Goal: Contribute content: Add original content to the website for others to see

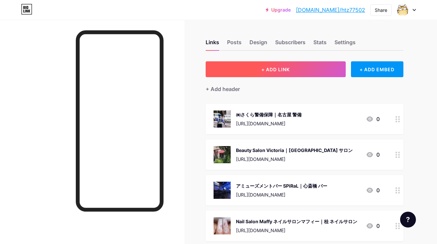
click at [287, 74] on button "+ ADD LINK" at bounding box center [275, 69] width 140 height 16
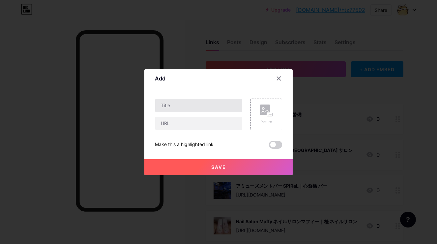
click at [230, 111] on input "text" at bounding box center [198, 105] width 87 height 13
paste input "北海道個別学院[GEOGRAPHIC_DATA]｜[GEOGRAPHIC_DATA]"
type input "北海道個別学院[GEOGRAPHIC_DATA]｜[GEOGRAPHIC_DATA]"
click at [229, 119] on input "text" at bounding box center [198, 123] width 87 height 13
paste input "[URL][DOMAIN_NAME]"
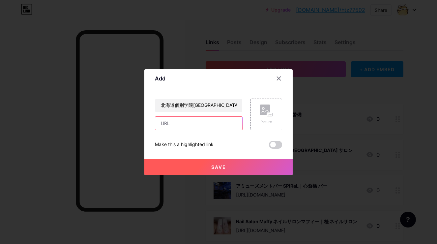
type input "[URL][DOMAIN_NAME]"
click at [269, 109] on rect at bounding box center [264, 109] width 11 height 11
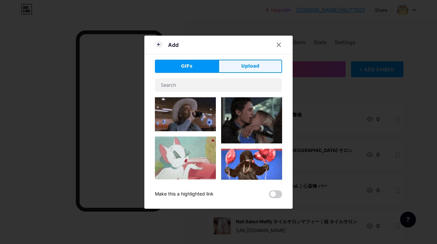
click at [261, 63] on button "Upload" at bounding box center [250, 66] width 64 height 13
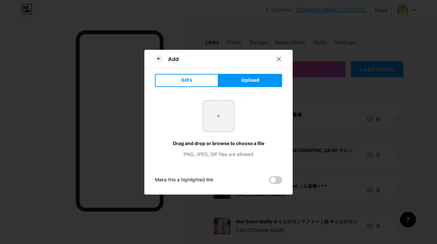
click at [222, 111] on input "file" at bounding box center [218, 115] width 31 height 31
type input "C:\fakepath\スクリーンショット_2025-06-26_16.18.36.jpeg"
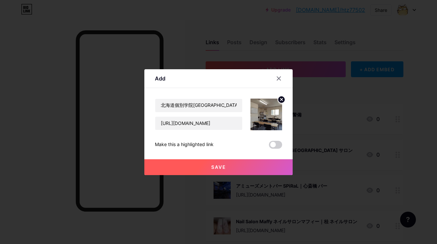
click at [202, 162] on button "Save" at bounding box center [218, 167] width 148 height 16
